Goal: Task Accomplishment & Management: Complete application form

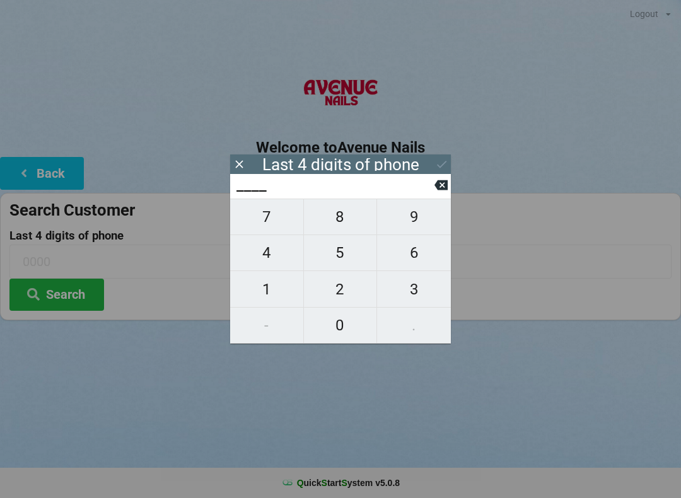
click at [348, 326] on span "0" at bounding box center [340, 325] width 73 height 26
type input "0___"
click at [427, 259] on span "6" at bounding box center [414, 252] width 74 height 26
type input "06__"
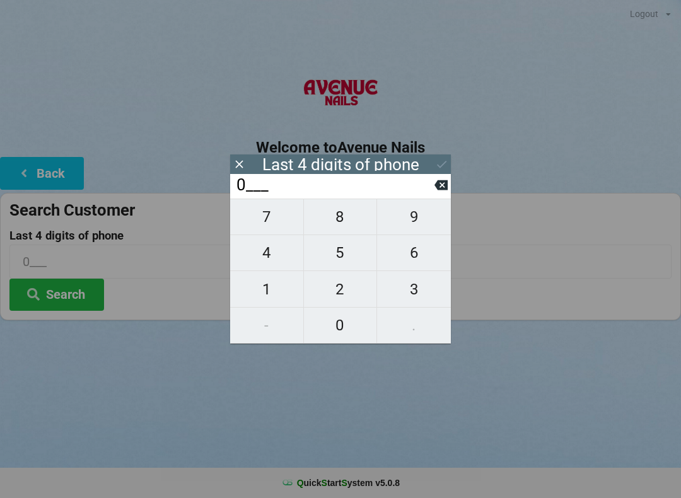
type input "06__"
click at [260, 219] on span "7" at bounding box center [266, 217] width 73 height 26
type input "067_"
click at [341, 316] on span "0" at bounding box center [340, 325] width 73 height 26
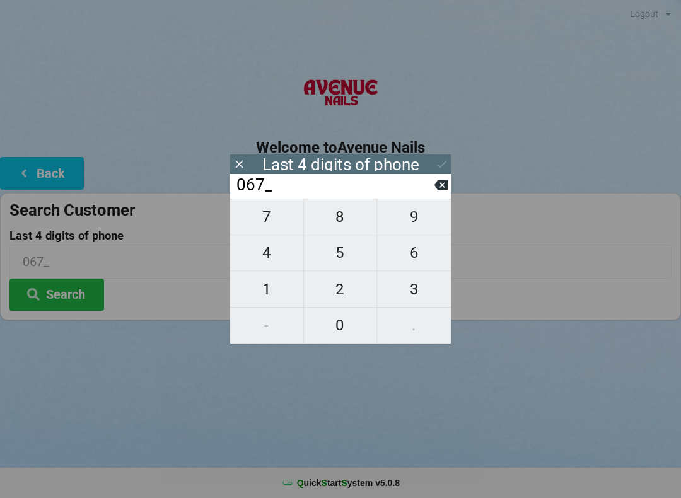
type input "0670"
click at [446, 164] on icon at bounding box center [441, 164] width 13 height 13
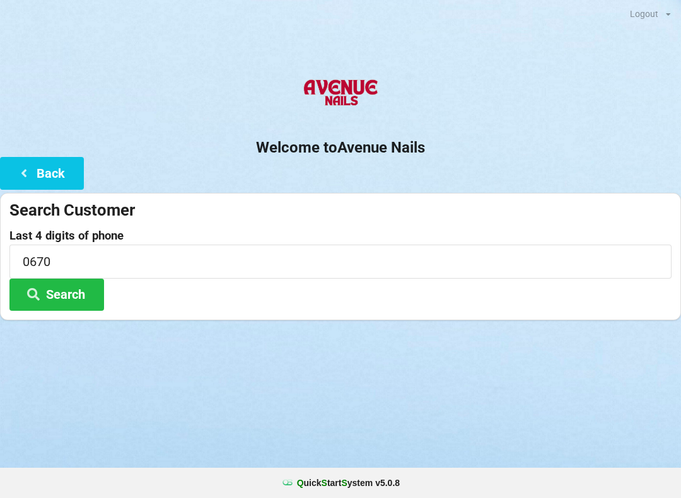
click at [91, 296] on button "Search" at bounding box center [56, 295] width 95 height 32
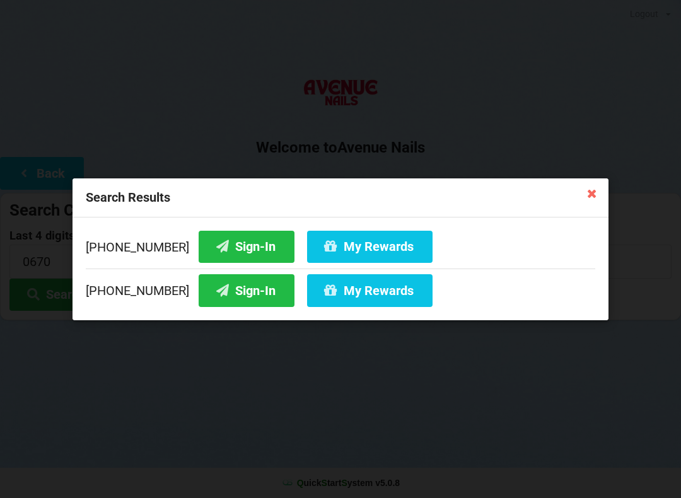
click at [227, 291] on button "Sign-In" at bounding box center [246, 290] width 96 height 32
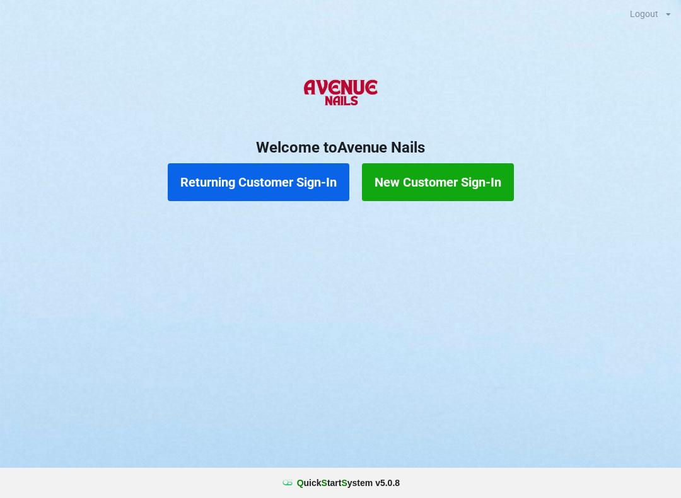
click at [304, 156] on h2 "Welcome to [GEOGRAPHIC_DATA]" at bounding box center [340, 148] width 681 height 20
click at [292, 173] on button "Returning Customer Sign-In" at bounding box center [258, 182] width 181 height 38
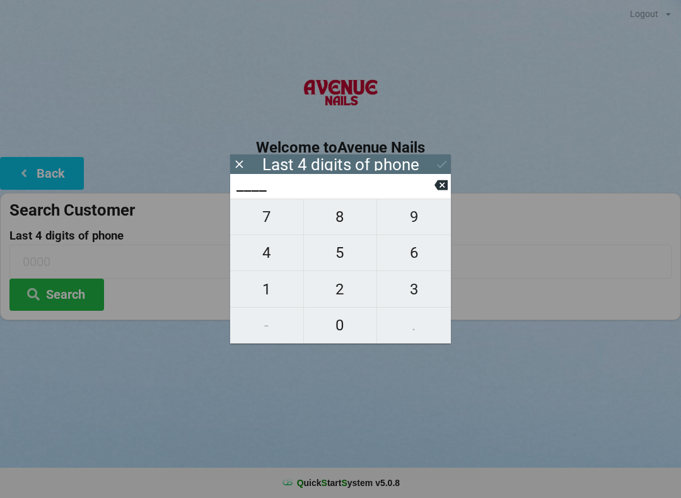
click at [342, 323] on span "0" at bounding box center [340, 325] width 73 height 26
type input "0___"
click at [350, 216] on span "8" at bounding box center [340, 217] width 73 height 26
type input "08__"
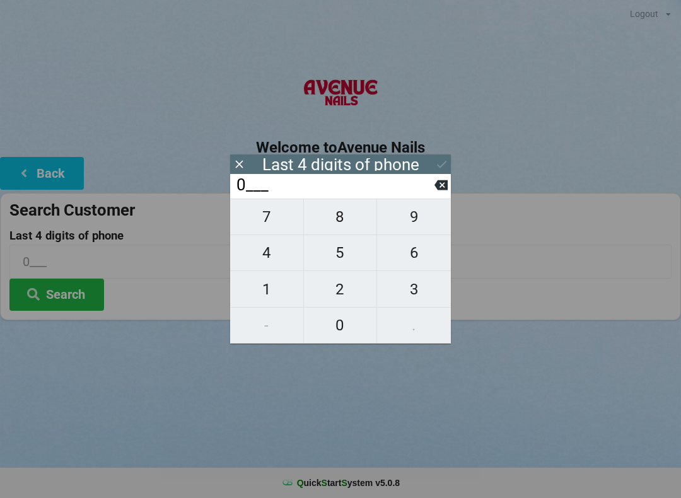
type input "08__"
click at [265, 284] on span "1" at bounding box center [266, 289] width 73 height 26
type input "081_"
click at [350, 284] on span "2" at bounding box center [340, 289] width 73 height 26
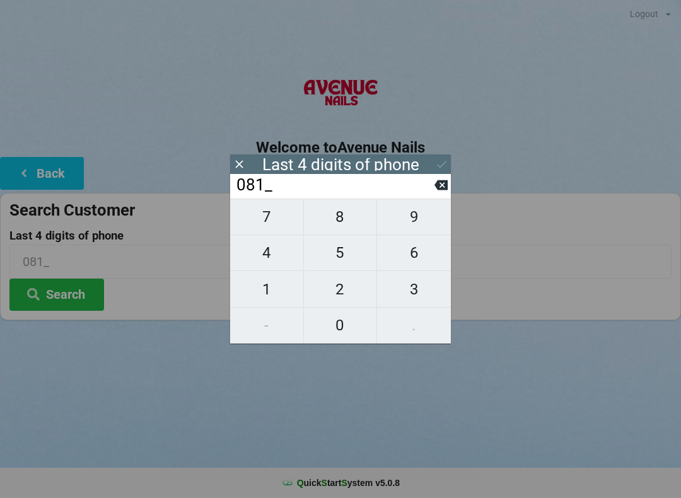
type input "0812"
click at [450, 159] on div "Last 4 digits of phone" at bounding box center [340, 164] width 221 height 20
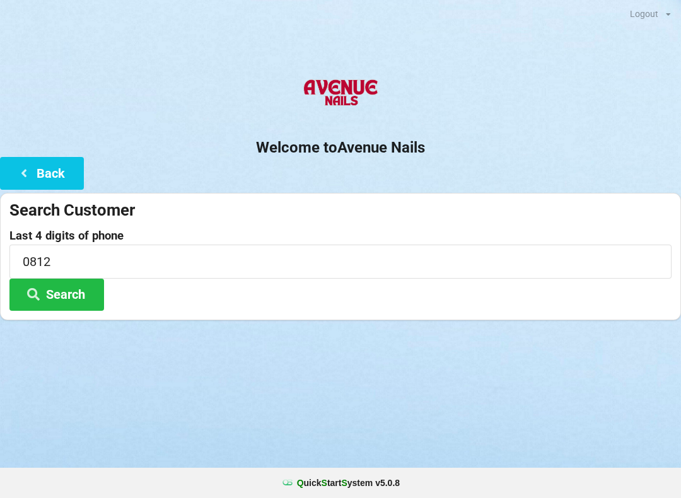
click at [456, 149] on h2 "Welcome to [GEOGRAPHIC_DATA]" at bounding box center [340, 148] width 681 height 20
click at [87, 288] on button "Search" at bounding box center [56, 295] width 95 height 32
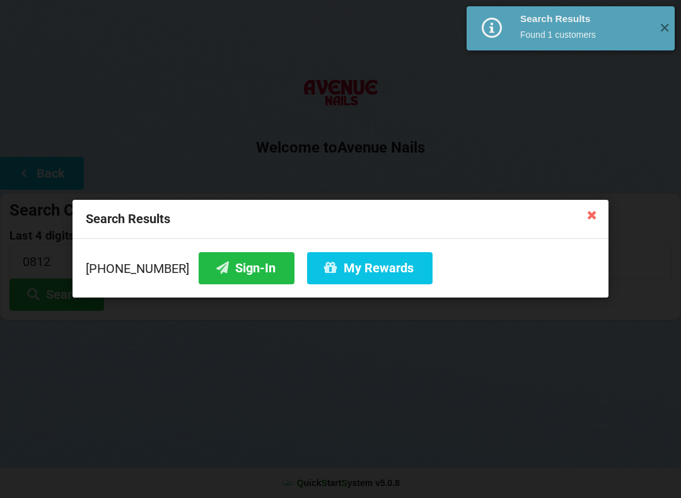
click at [228, 256] on button "Sign-In" at bounding box center [246, 268] width 96 height 32
